Goal: Check status: Check status

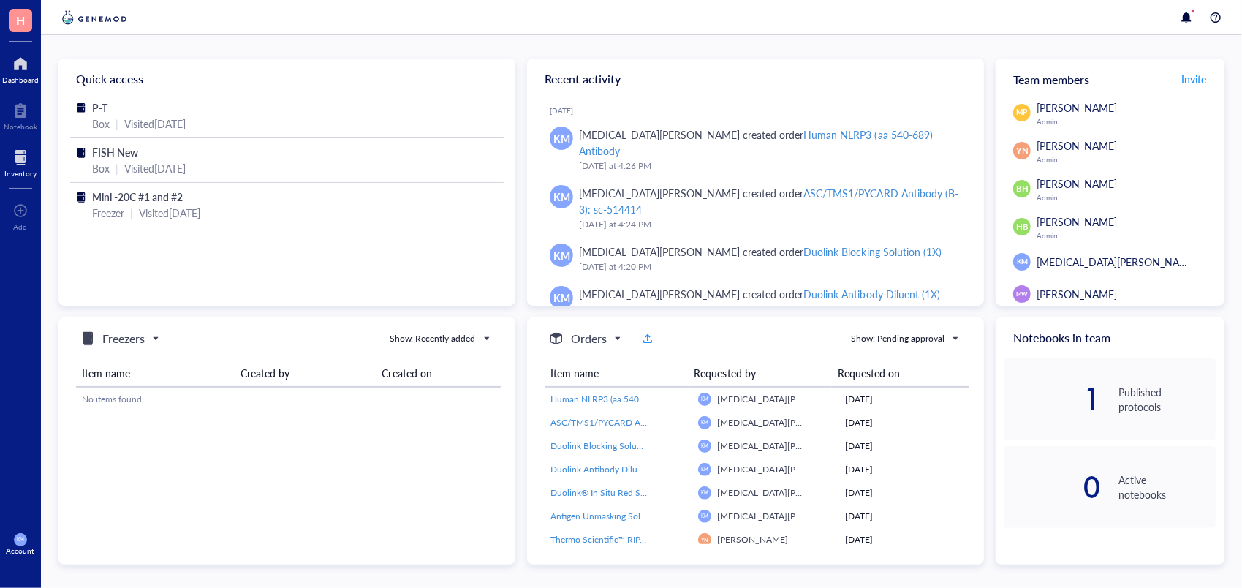
click at [27, 155] on div at bounding box center [20, 157] width 32 height 23
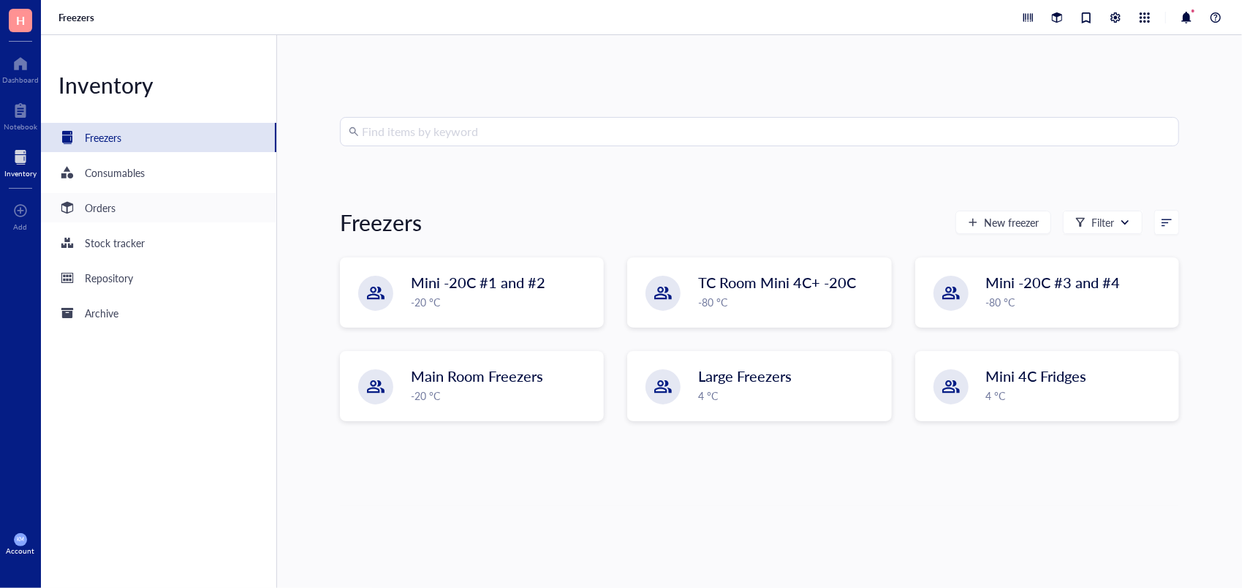
click at [93, 197] on div "Orders" at bounding box center [158, 207] width 235 height 29
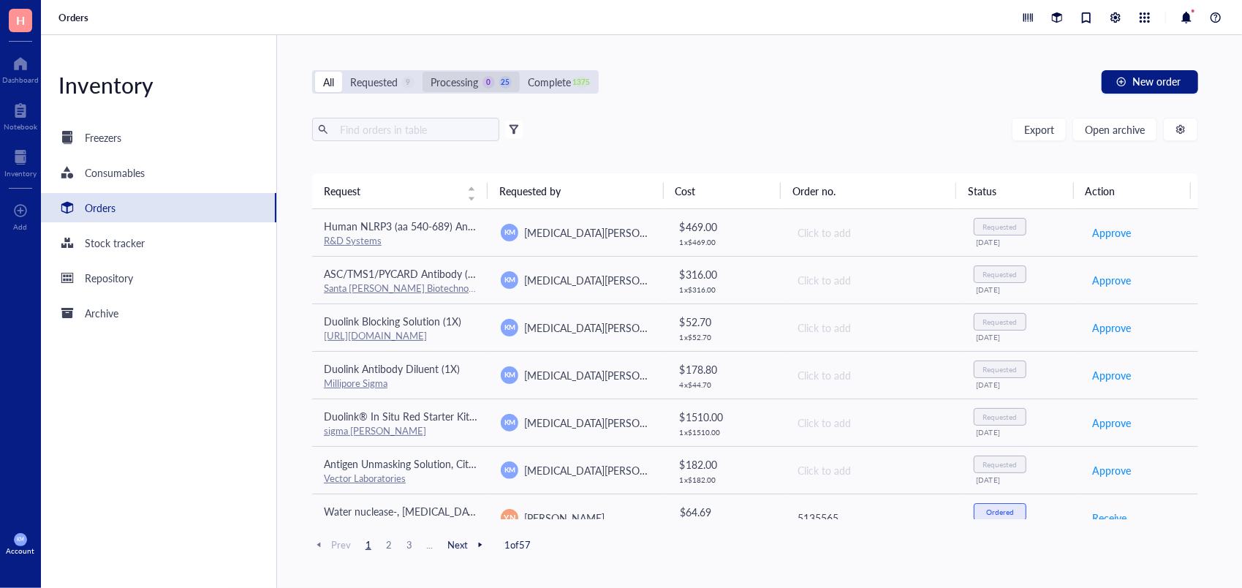
click at [463, 79] on div "Processing" at bounding box center [455, 82] width 48 height 16
click at [423, 72] on input "Processing 0 25" at bounding box center [423, 72] width 0 height 0
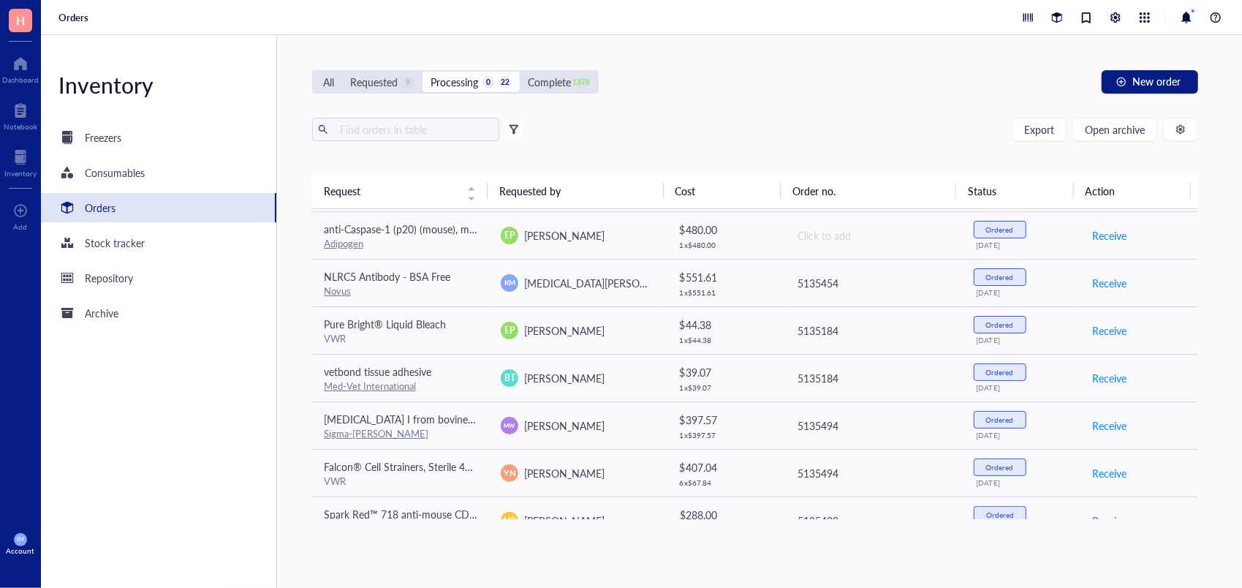
scroll to position [491, 0]
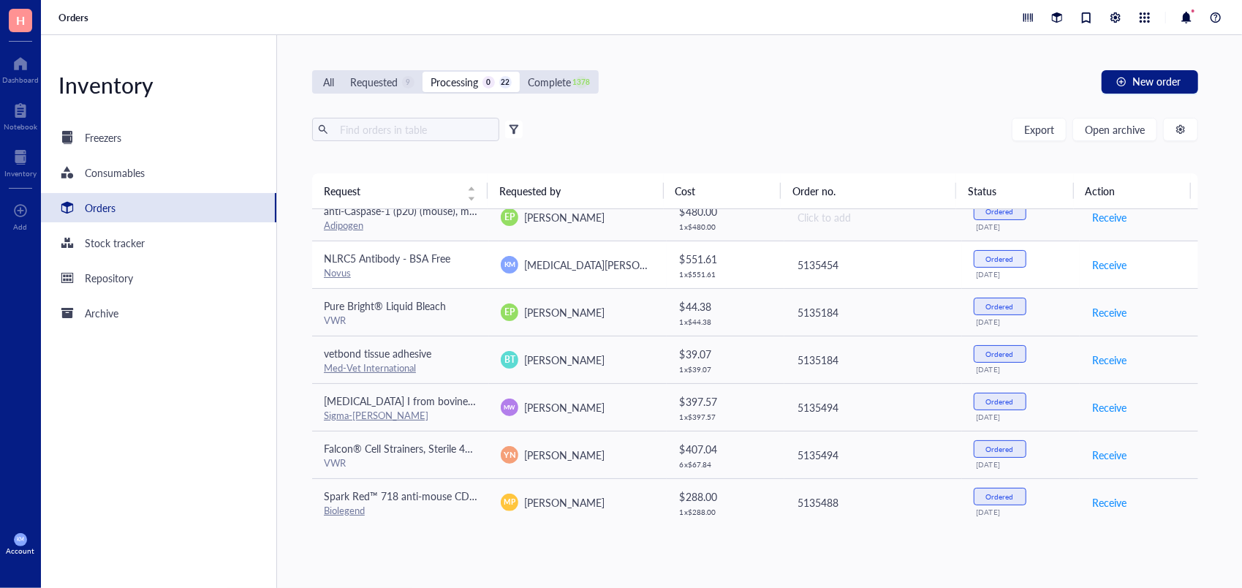
click at [607, 256] on div "KM [MEDICAL_DATA][PERSON_NAME]" at bounding box center [578, 265] width 154 height 18
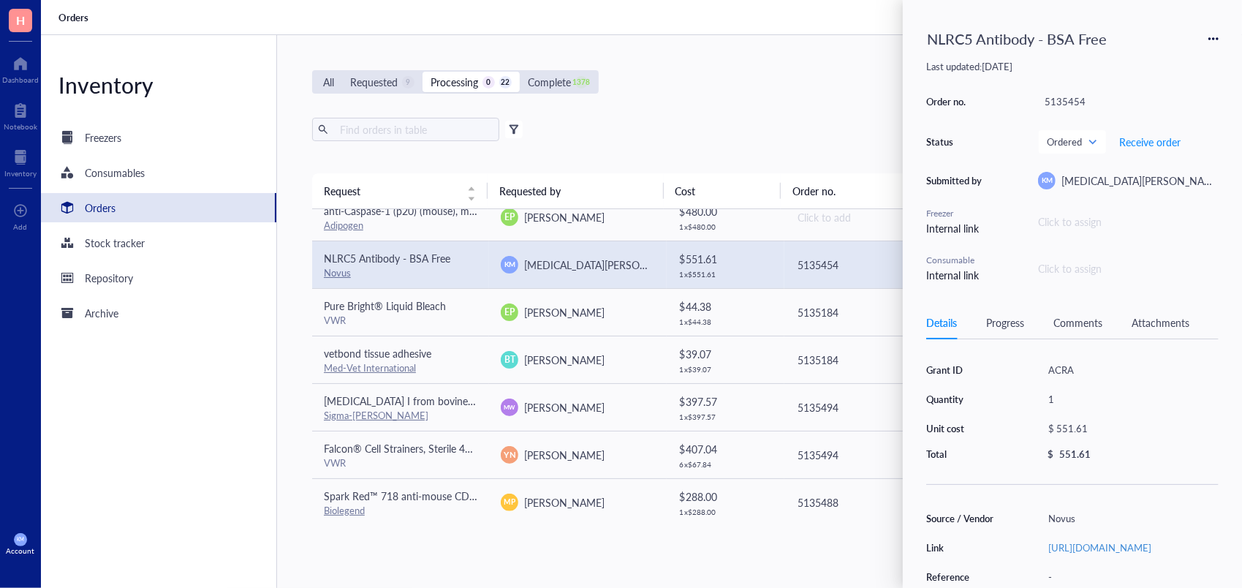
click at [1172, 275] on div "Order no. 5135454 Status Ordered Receive order Submitted by KM [MEDICAL_DATA][P…" at bounding box center [1073, 187] width 293 height 192
click at [1172, 357] on div "Grant ID ACRA Quantity 1 Unit cost $ 551.61 Total $ 551.61 Source / Vendor Novu…" at bounding box center [1073, 569] width 293 height 424
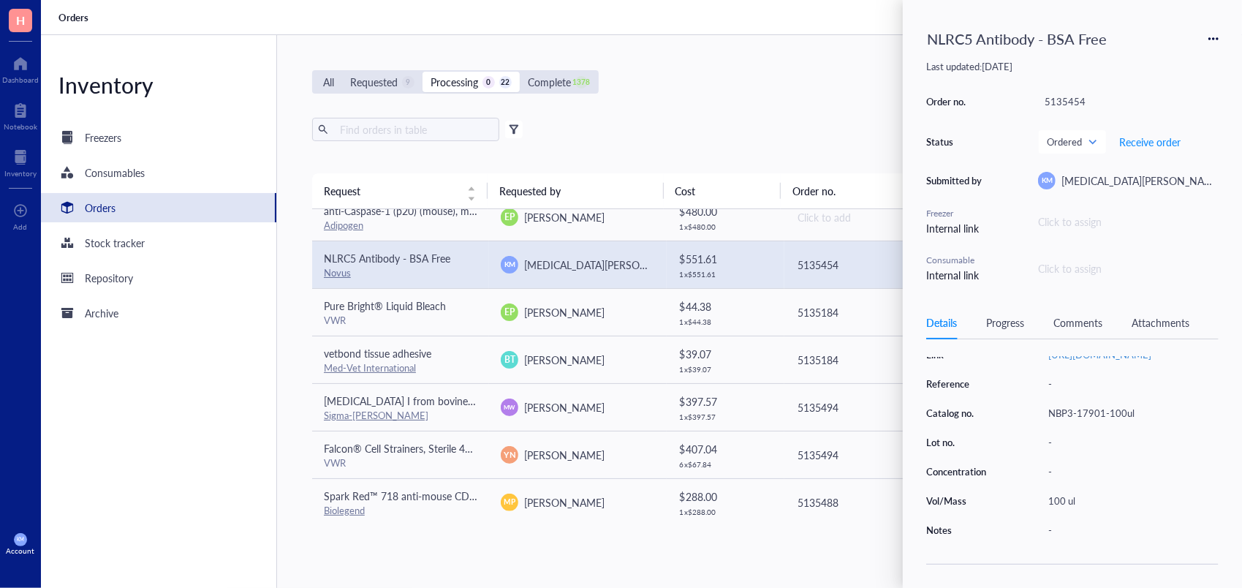
scroll to position [218, 0]
click at [1025, 318] on div "Progress" at bounding box center [1006, 322] width 38 height 16
